Goal: Find specific page/section: Find specific page/section

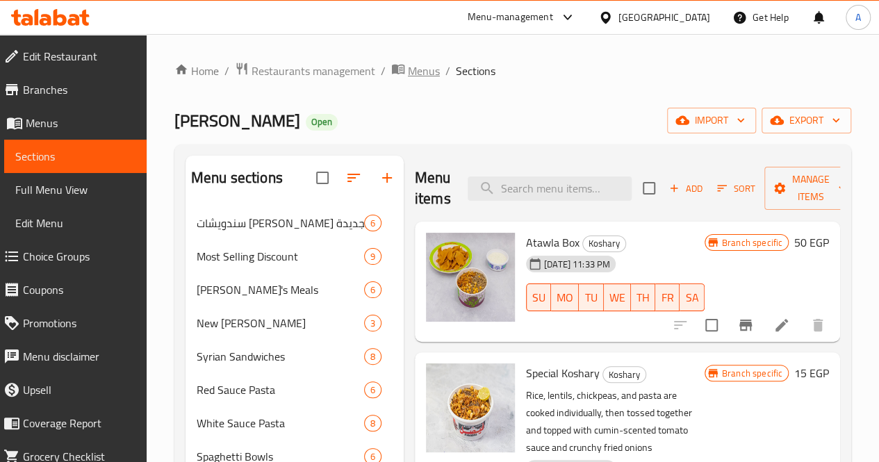
click at [392, 69] on icon "breadcrumb" at bounding box center [398, 70] width 13 height 10
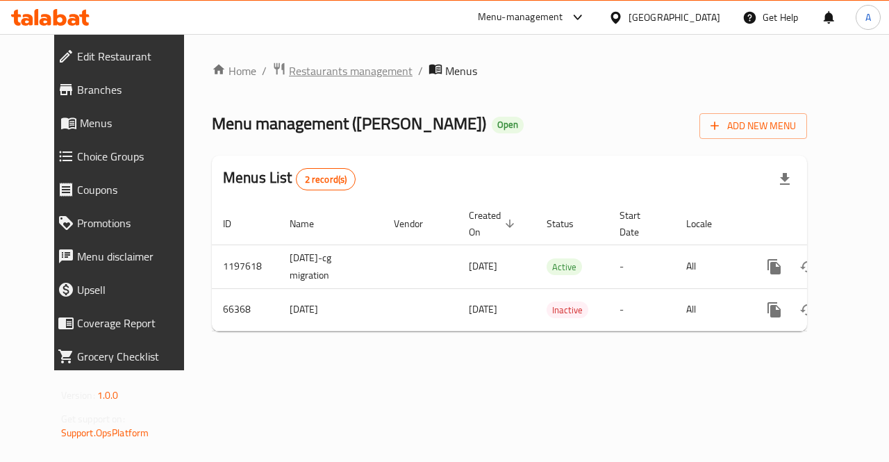
click at [351, 77] on span "Restaurants management" at bounding box center [351, 71] width 124 height 17
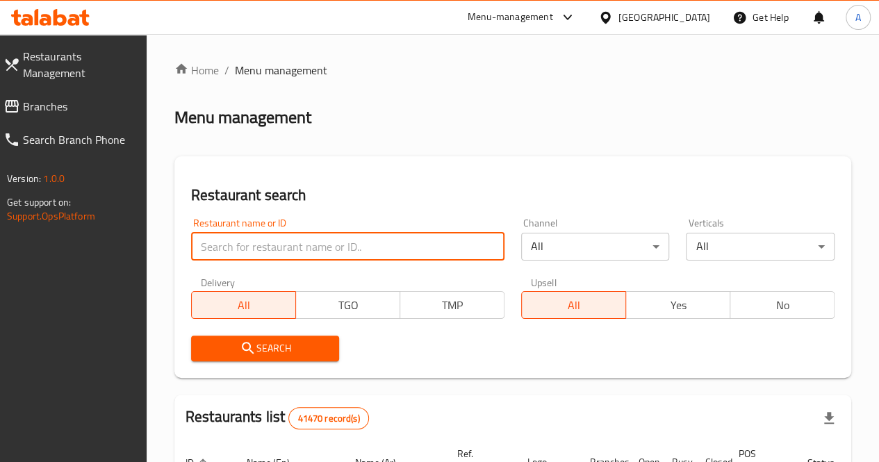
click at [269, 245] on input "search" at bounding box center [347, 247] width 313 height 28
type input "[PERSON_NAME]"
click button "Search" at bounding box center [265, 348] width 149 height 26
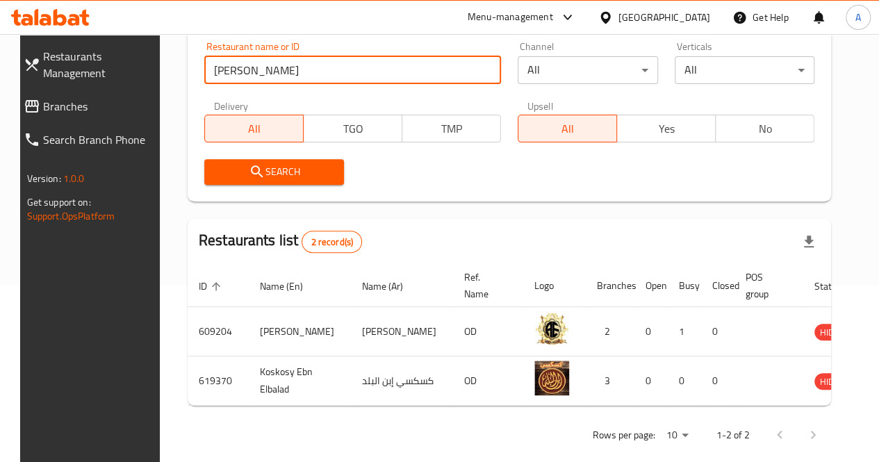
scroll to position [206, 0]
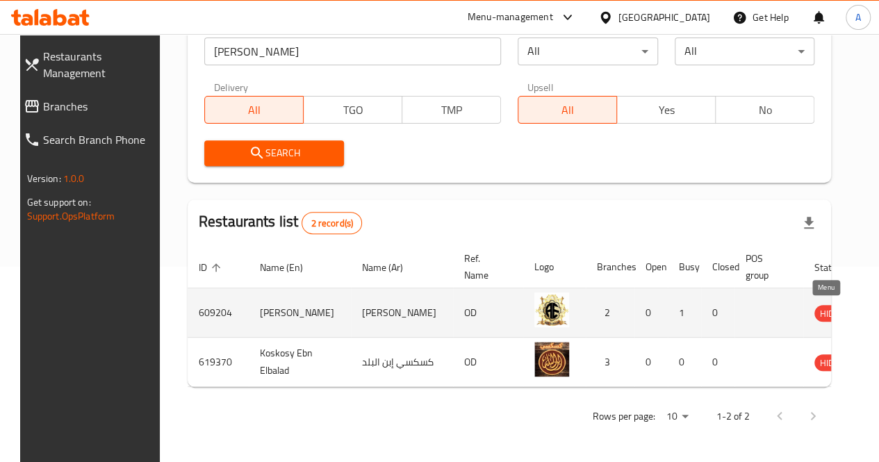
click at [878, 308] on icon "enhanced table" at bounding box center [895, 314] width 15 height 12
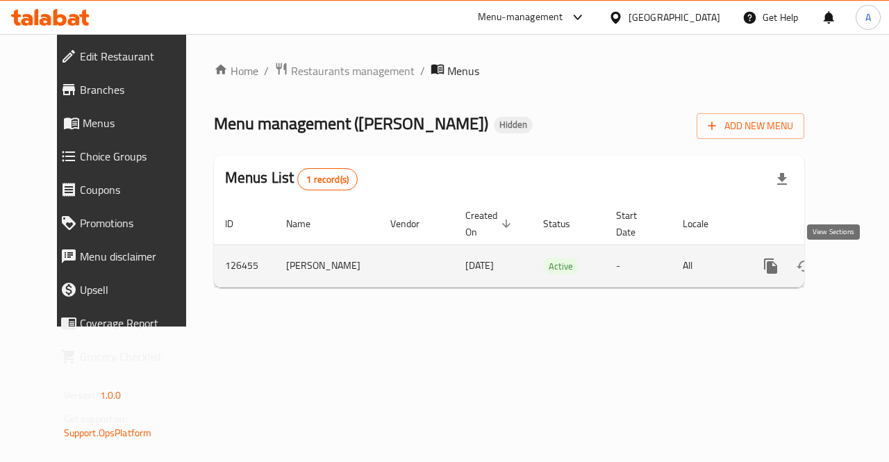
click at [863, 273] on icon "enhanced table" at bounding box center [871, 266] width 17 height 17
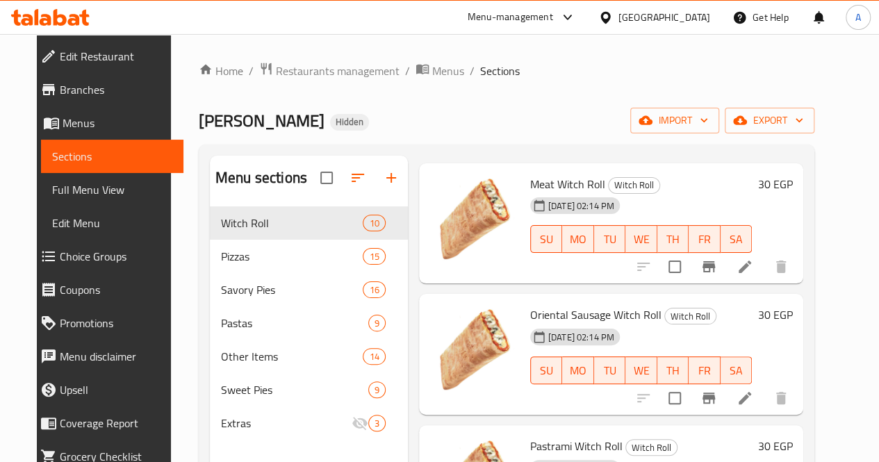
scroll to position [60, 0]
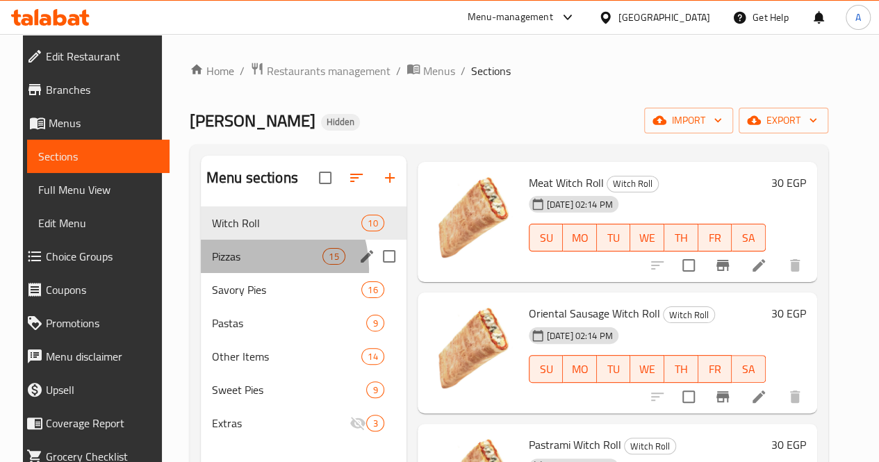
click at [240, 273] on div "Pizzas 15" at bounding box center [304, 256] width 206 height 33
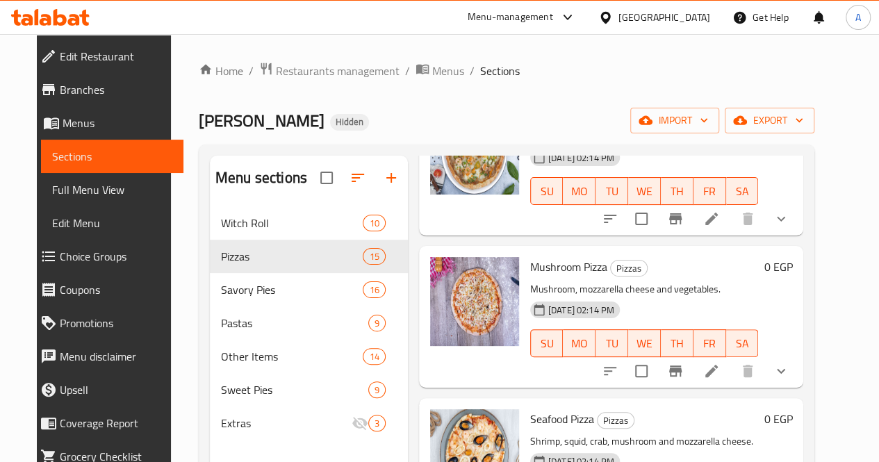
scroll to position [1886, 0]
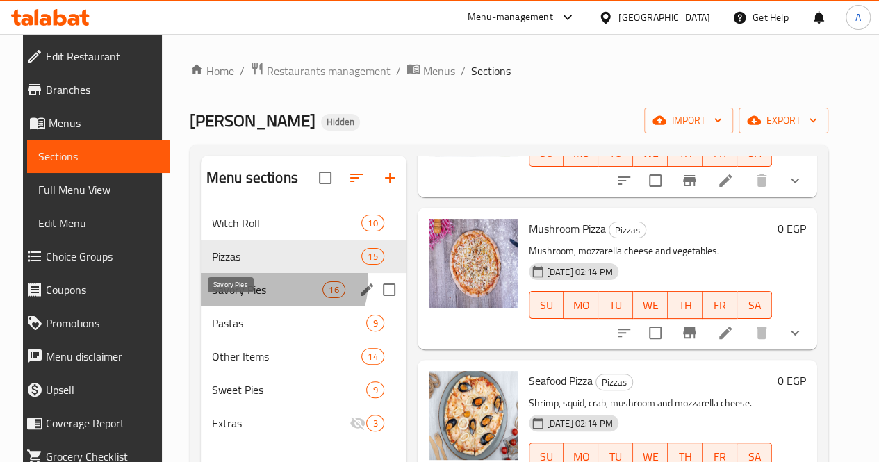
click at [265, 298] on span "Savory Pies" at bounding box center [267, 289] width 110 height 17
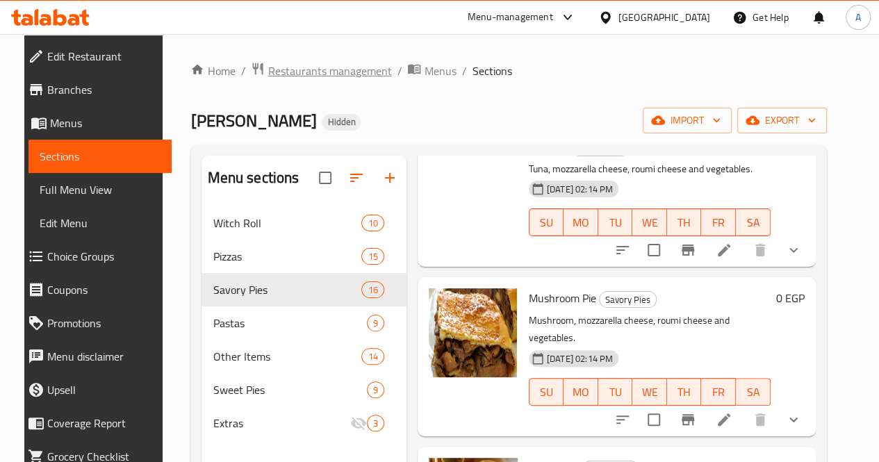
click at [320, 75] on span "Restaurants management" at bounding box center [329, 71] width 124 height 17
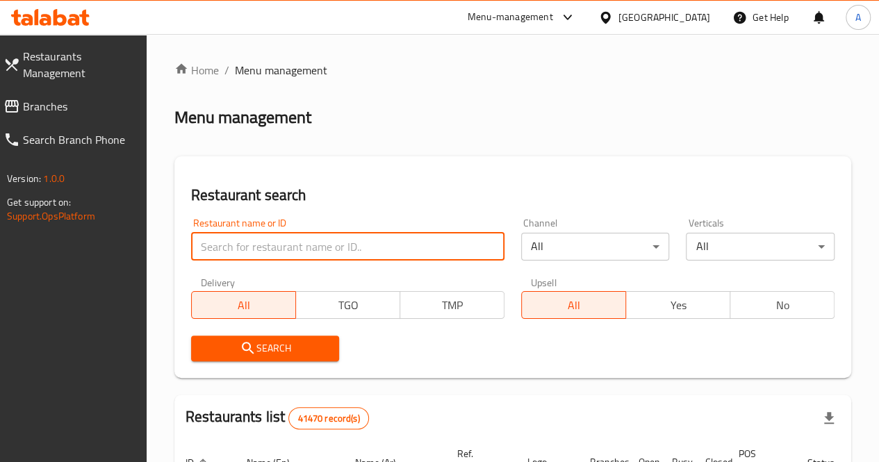
click at [275, 258] on input "search" at bounding box center [347, 247] width 313 height 28
paste input "680590"
type input "680590"
click button "Search" at bounding box center [265, 348] width 149 height 26
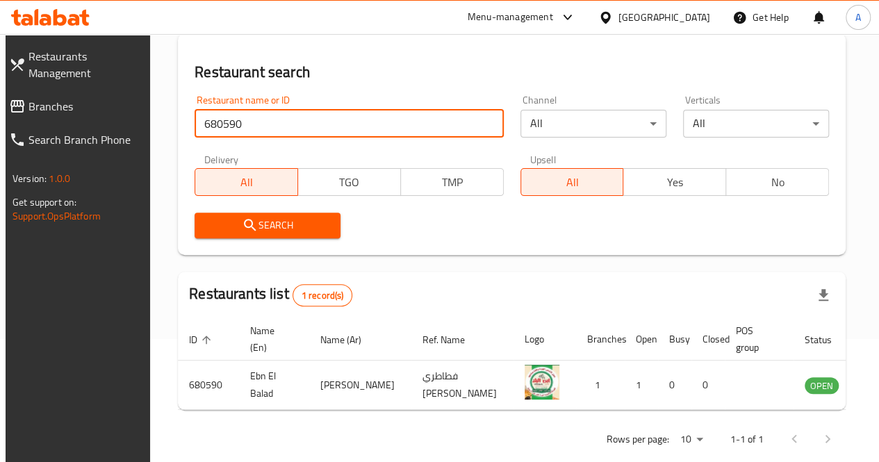
scroll to position [140, 0]
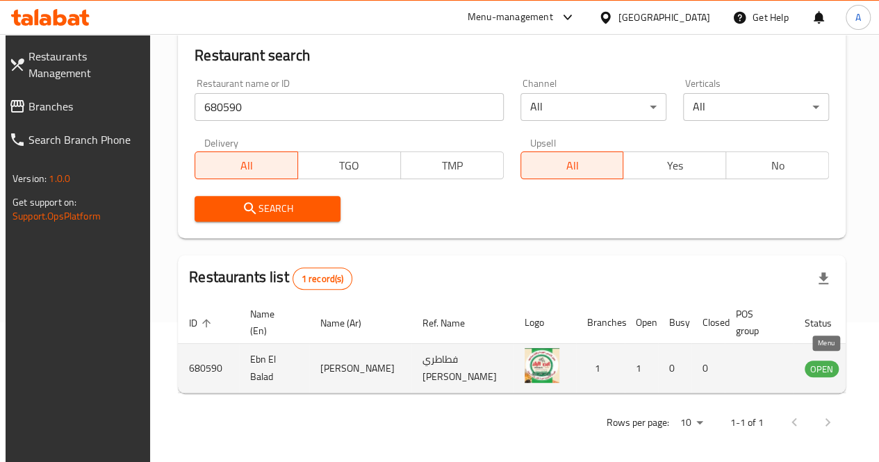
click at [878, 364] on icon "enhanced table" at bounding box center [885, 369] width 15 height 12
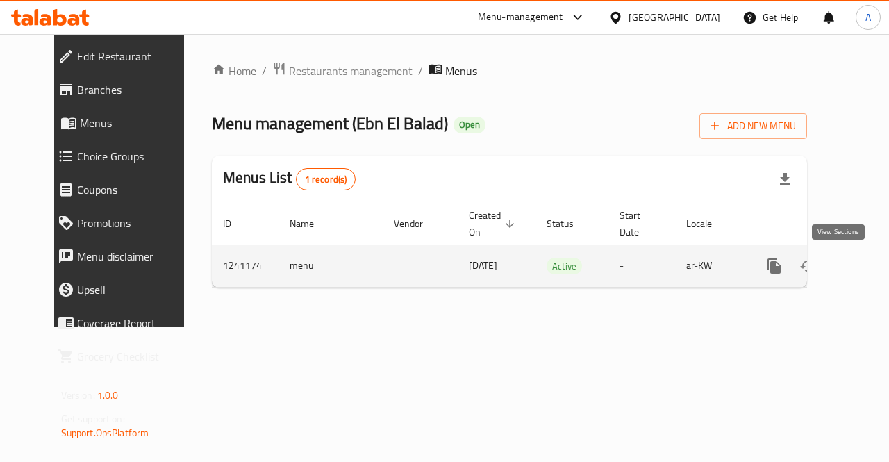
click at [866, 269] on icon "enhanced table" at bounding box center [874, 266] width 17 height 17
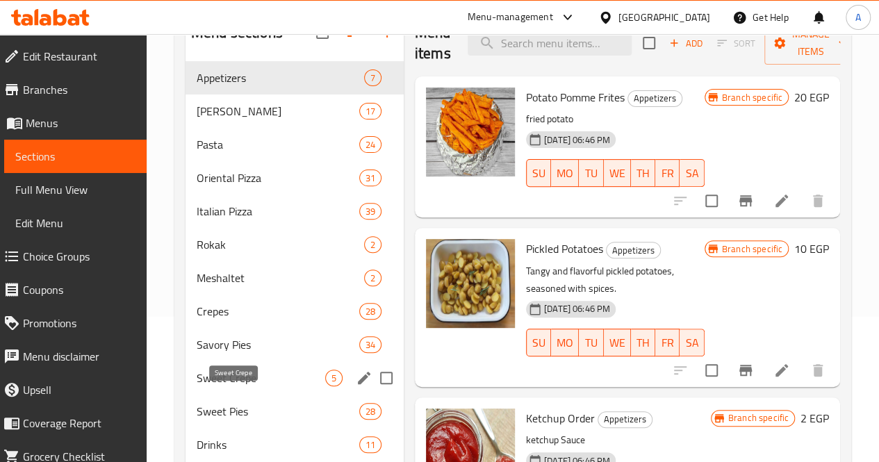
scroll to position [209, 0]
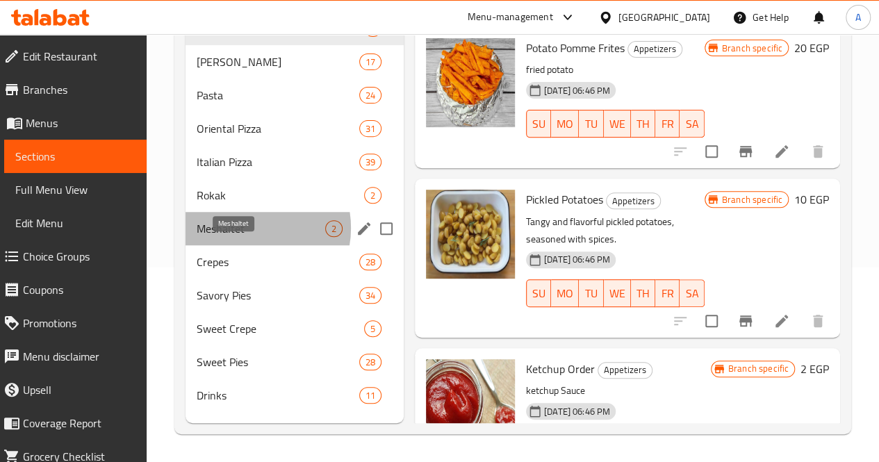
click at [243, 234] on span "Meshaltet" at bounding box center [261, 228] width 128 height 17
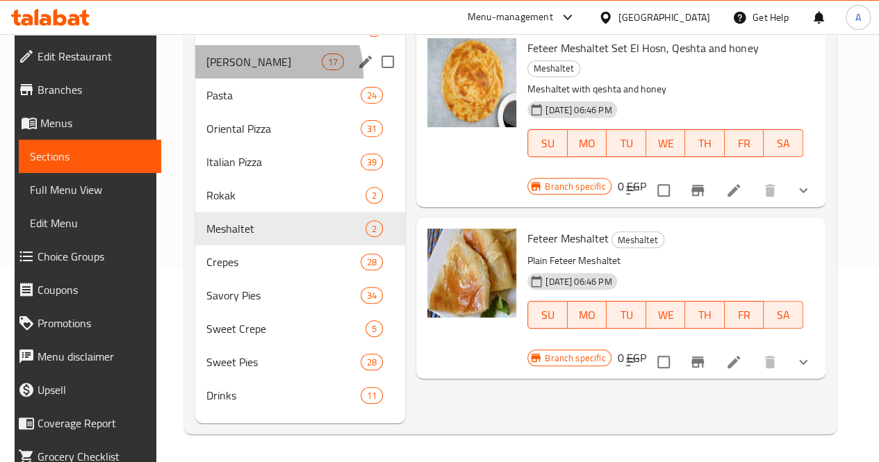
click at [249, 78] on div "Alexandrian Hawawshi 17" at bounding box center [300, 61] width 210 height 33
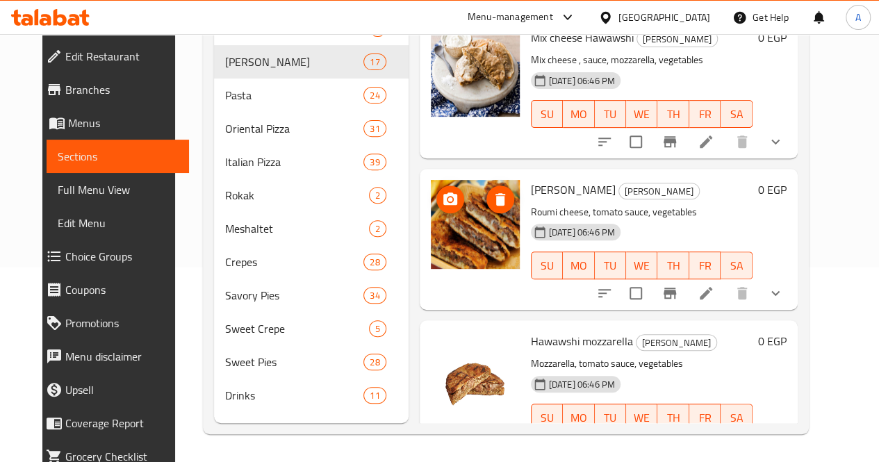
scroll to position [1888, 0]
